Goal: Information Seeking & Learning: Learn about a topic

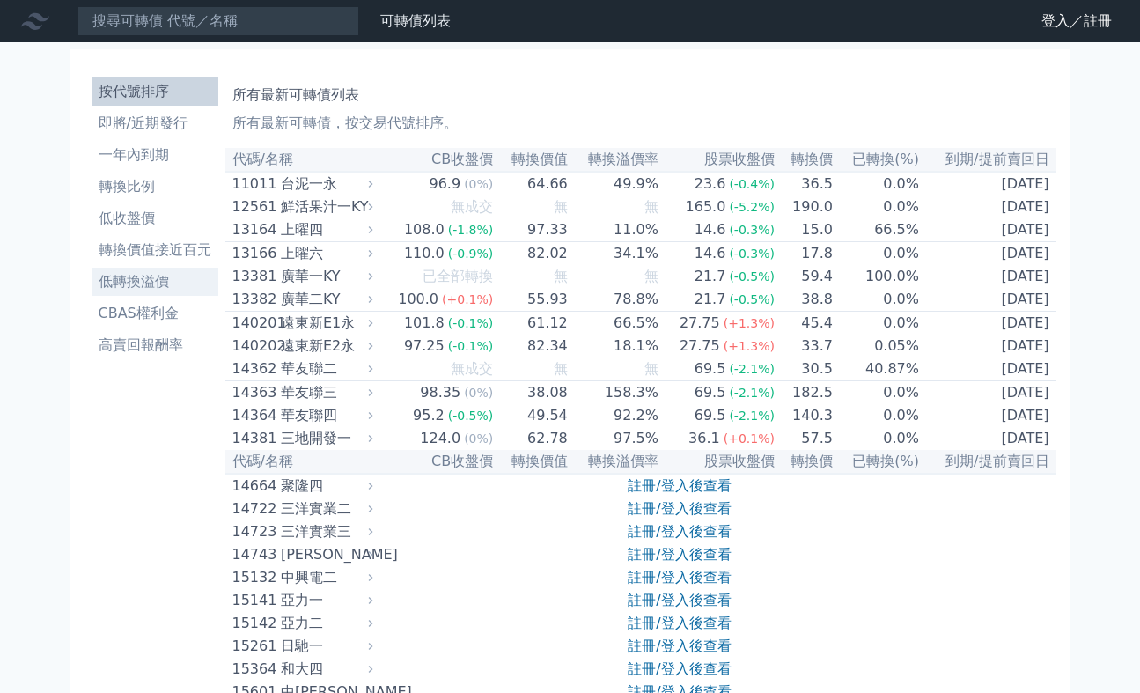
click at [159, 282] on li "低轉換溢價" at bounding box center [155, 281] width 127 height 21
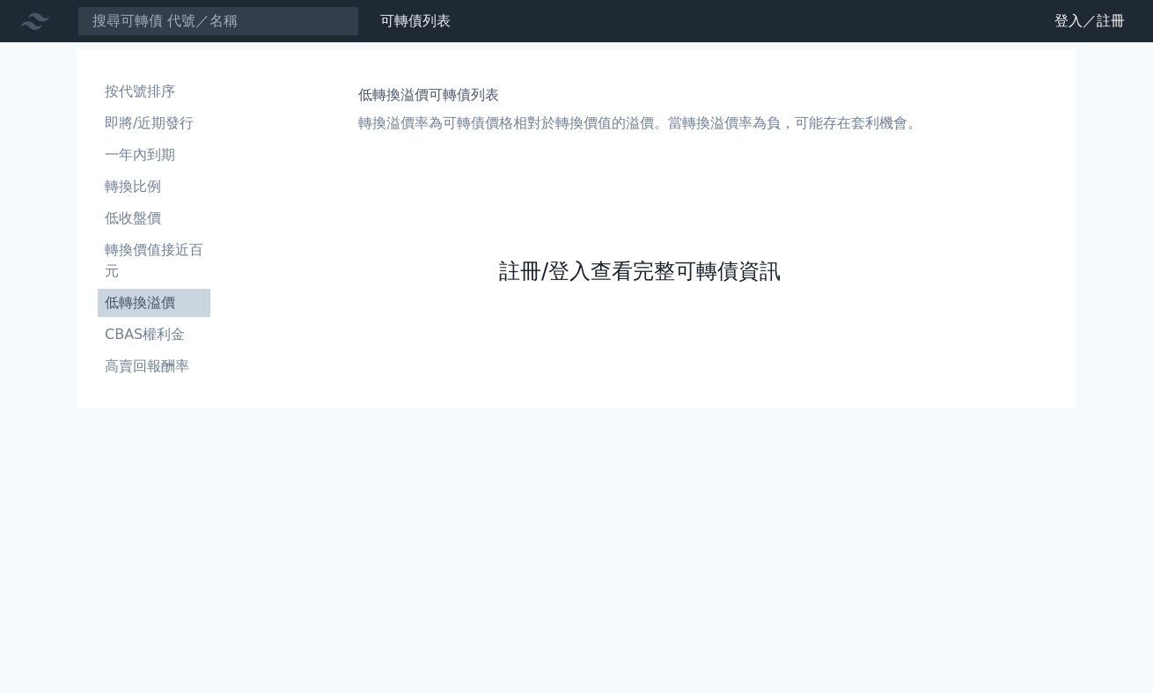
click at [591, 274] on link "註冊/登入查看完整可轉債資訊" at bounding box center [640, 271] width 282 height 28
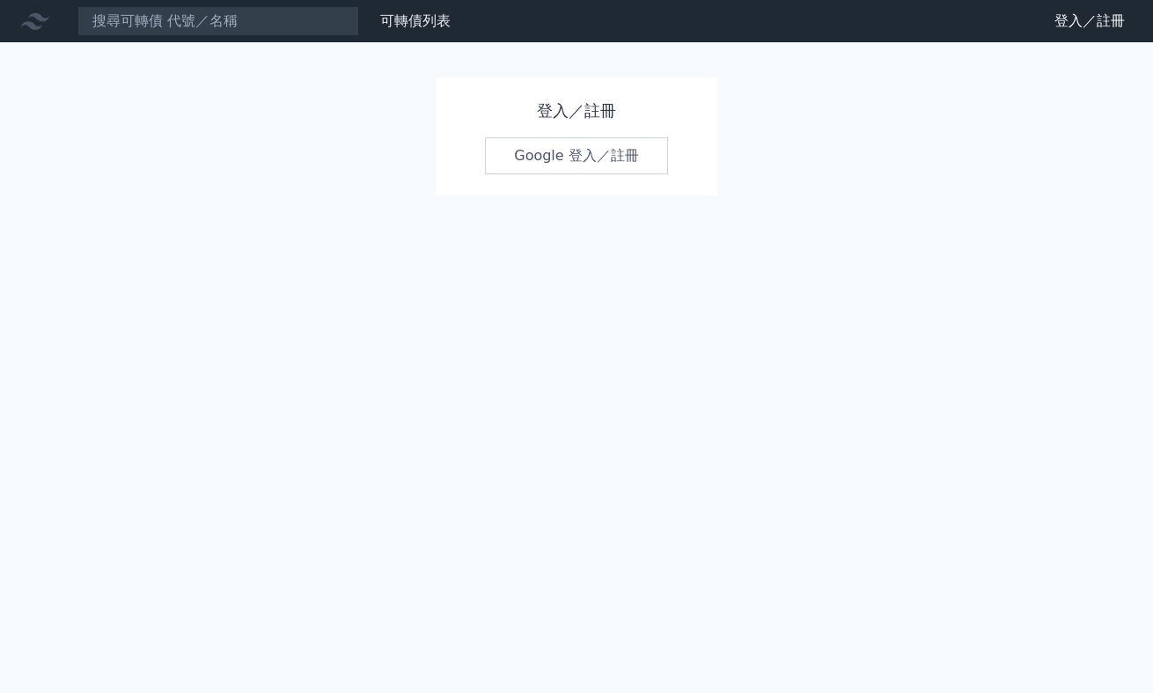
click at [563, 145] on link "Google 登入／註冊" at bounding box center [576, 155] width 183 height 37
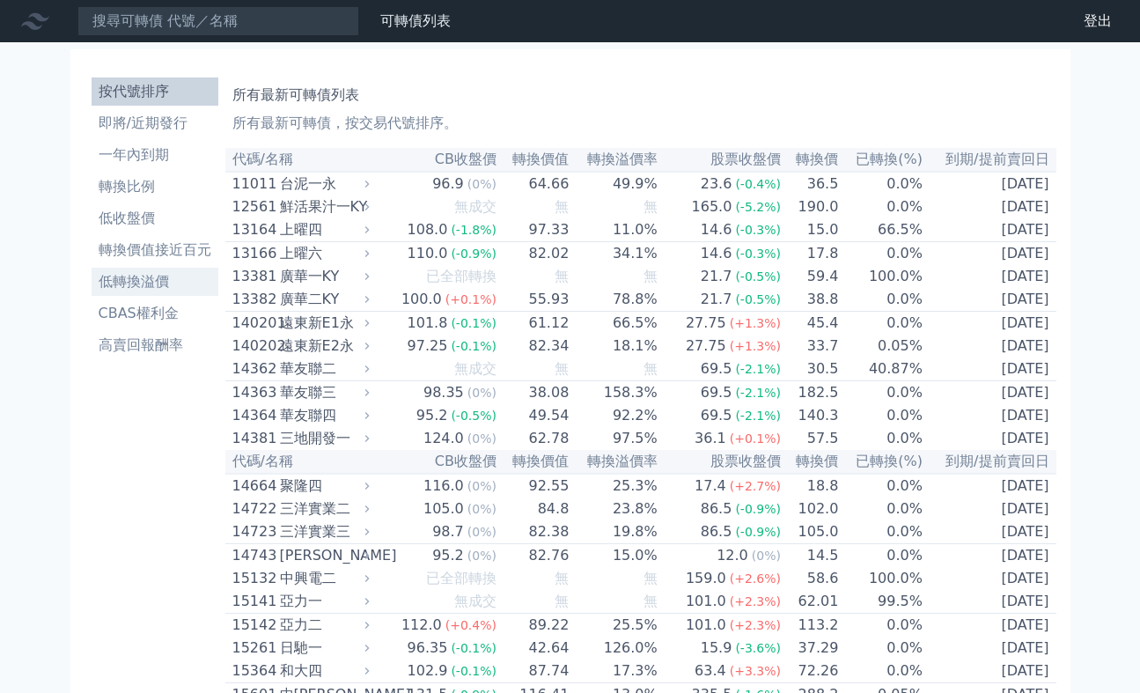
click at [151, 281] on li "低轉換溢價" at bounding box center [155, 281] width 127 height 21
